Goal: Book appointment/travel/reservation

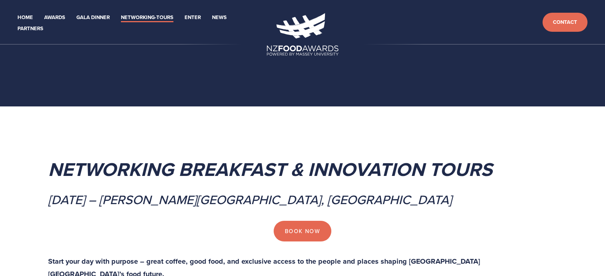
scroll to position [159, 0]
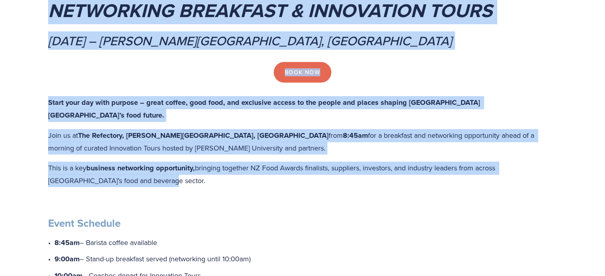
click at [400, 75] on div "Book Now" at bounding box center [302, 72] width 509 height 21
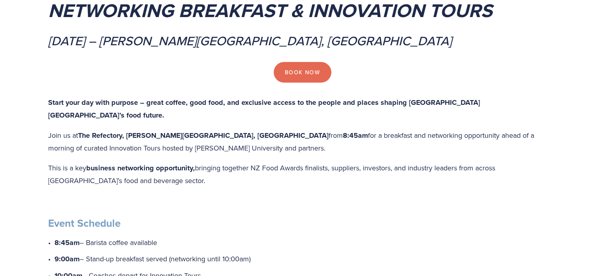
scroll to position [0, 0]
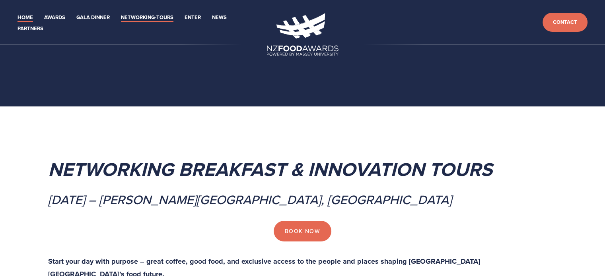
click at [21, 17] on link "Home" at bounding box center [26, 17] width 16 height 9
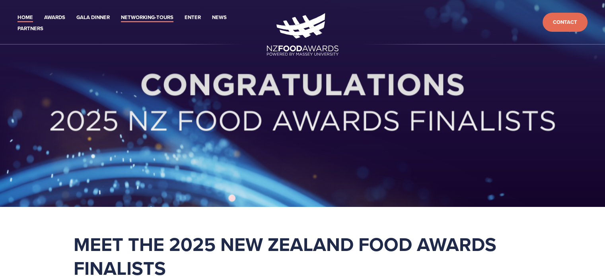
click at [153, 15] on link "Networking-Tours" at bounding box center [147, 17] width 53 height 9
